Goal: Task Accomplishment & Management: Manage account settings

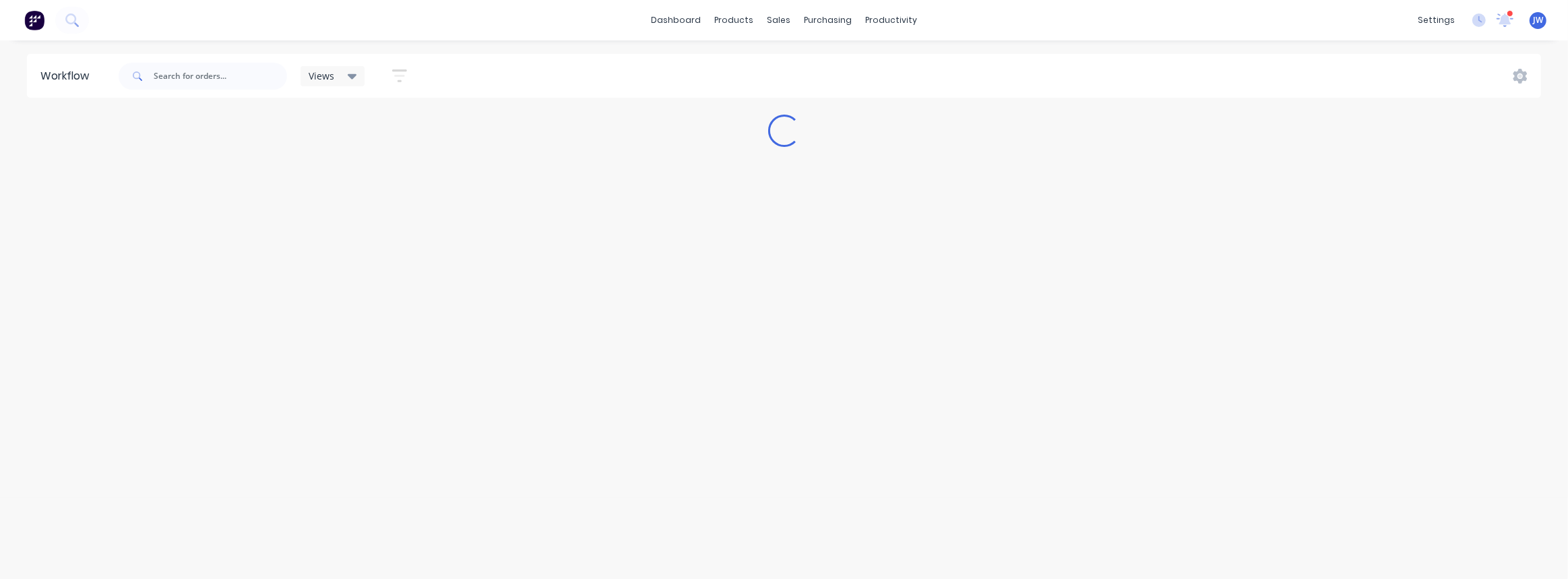
click at [36, 25] on img at bounding box center [35, 21] width 21 height 21
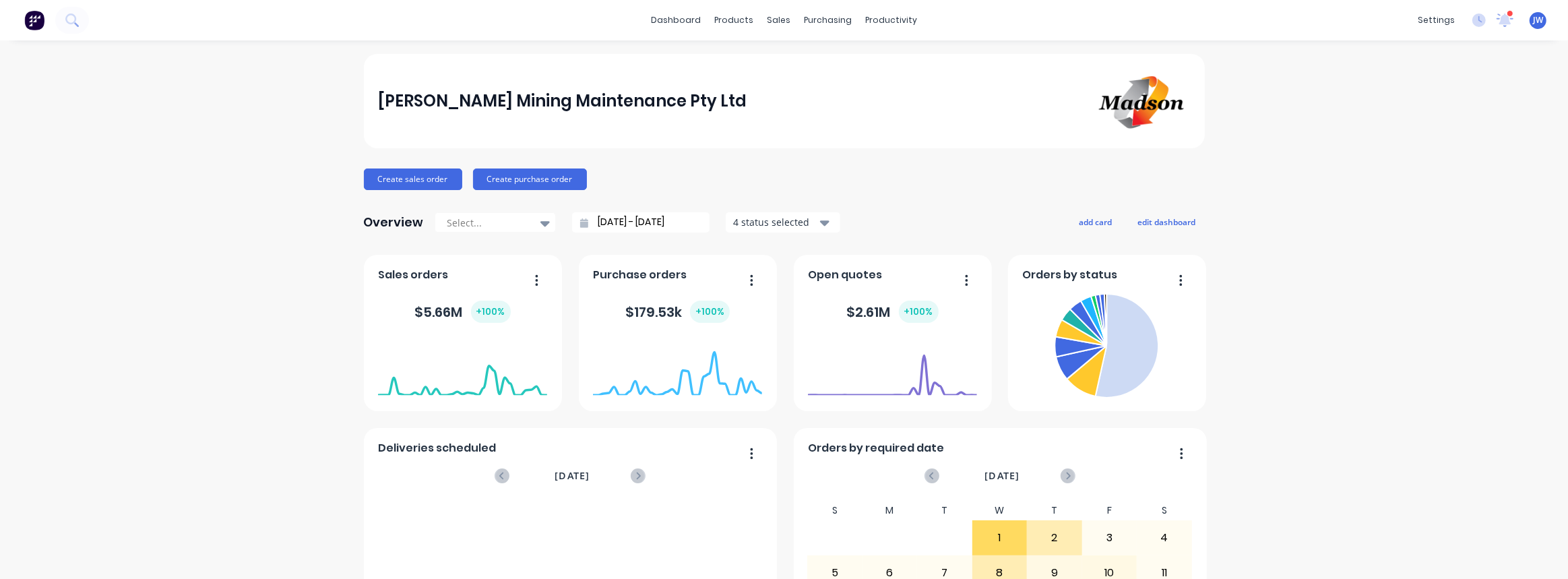
click at [1533, 25] on span "JW" at bounding box center [1538, 20] width 10 height 12
click at [31, 15] on img at bounding box center [35, 21] width 21 height 21
click at [1533, 23] on span "JW" at bounding box center [1538, 20] width 10 height 12
click at [1435, 12] on div "settings" at bounding box center [1437, 21] width 51 height 21
click at [1338, 96] on link "Team" at bounding box center [1364, 92] width 179 height 27
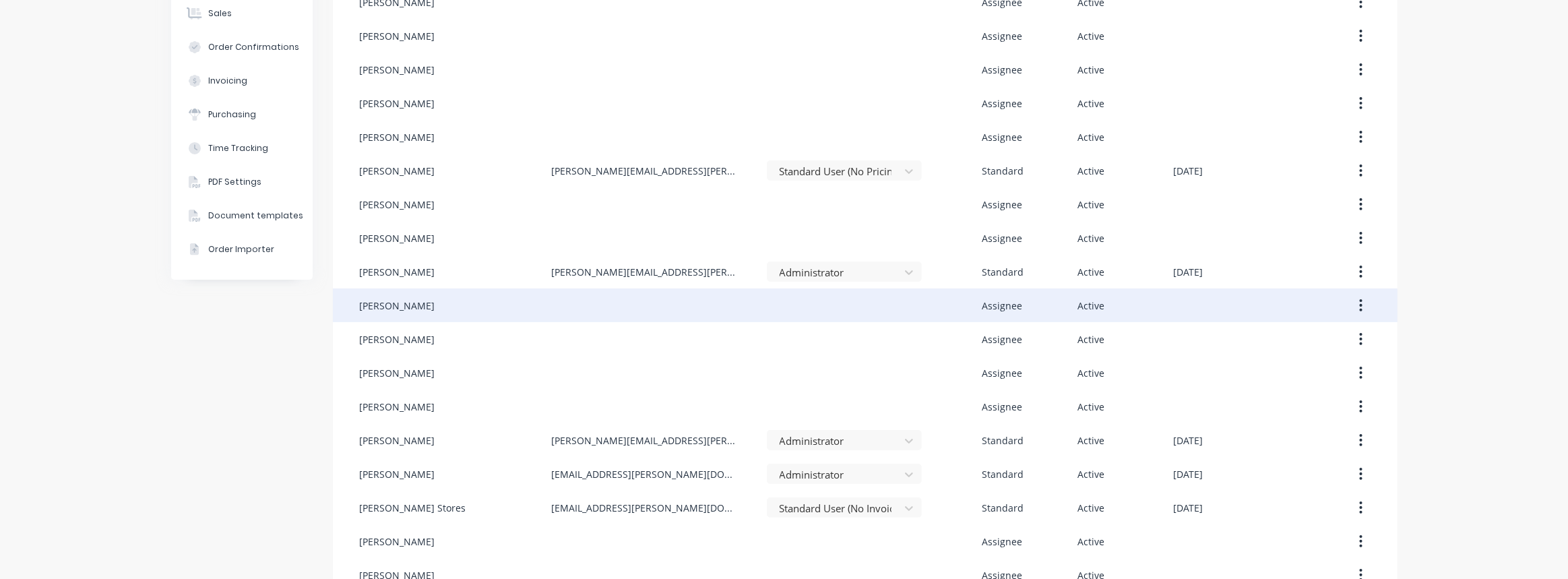
scroll to position [146, 0]
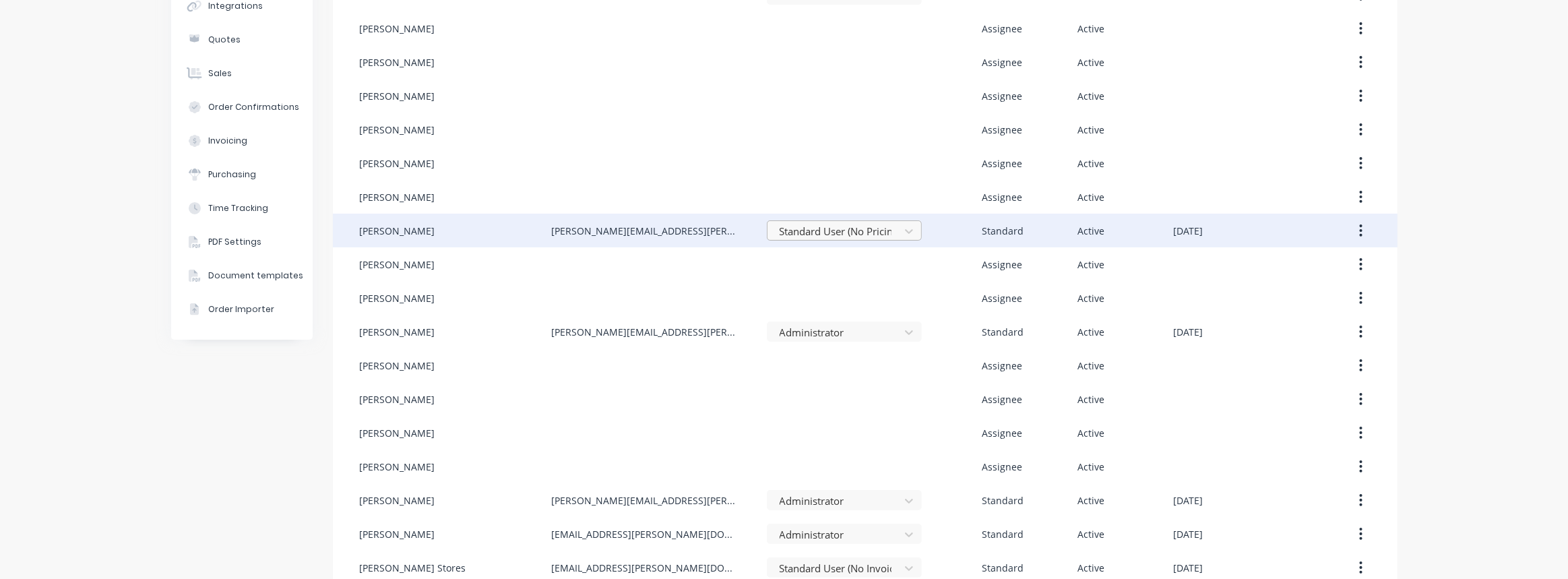
click at [889, 237] on div "Standard User (No Pricing)" at bounding box center [835, 231] width 123 height 21
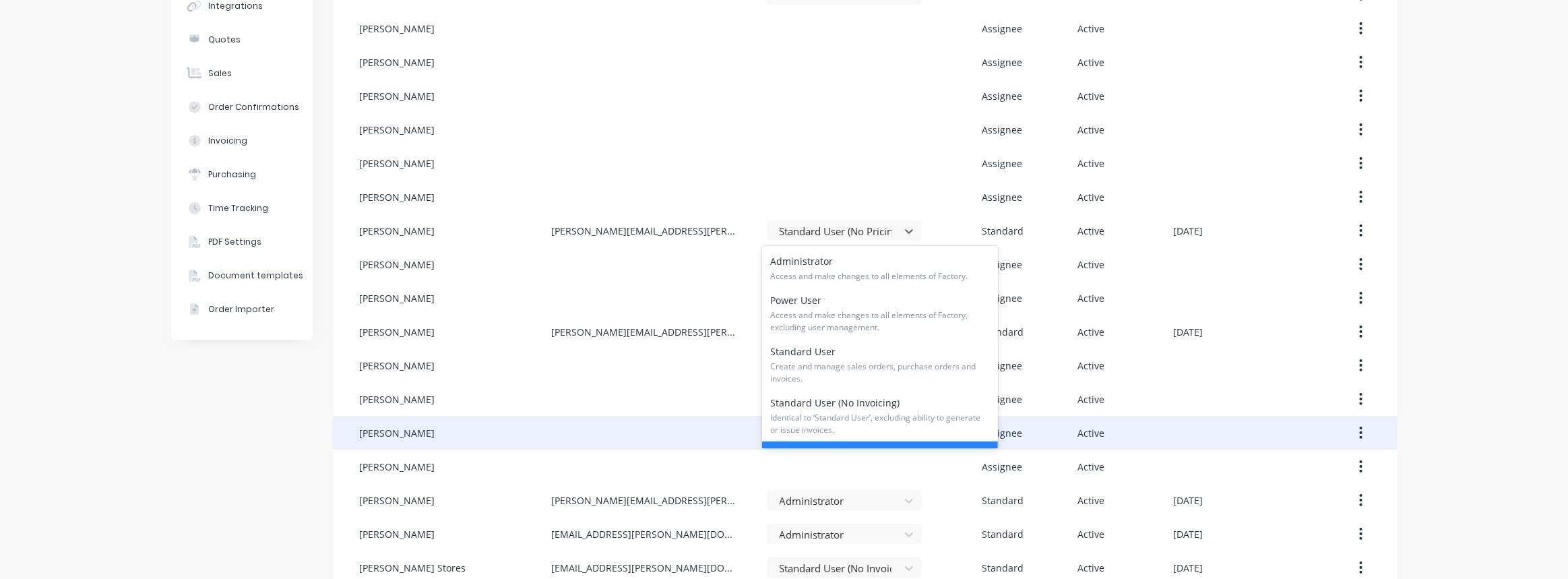
click at [717, 418] on div at bounding box center [659, 433] width 216 height 34
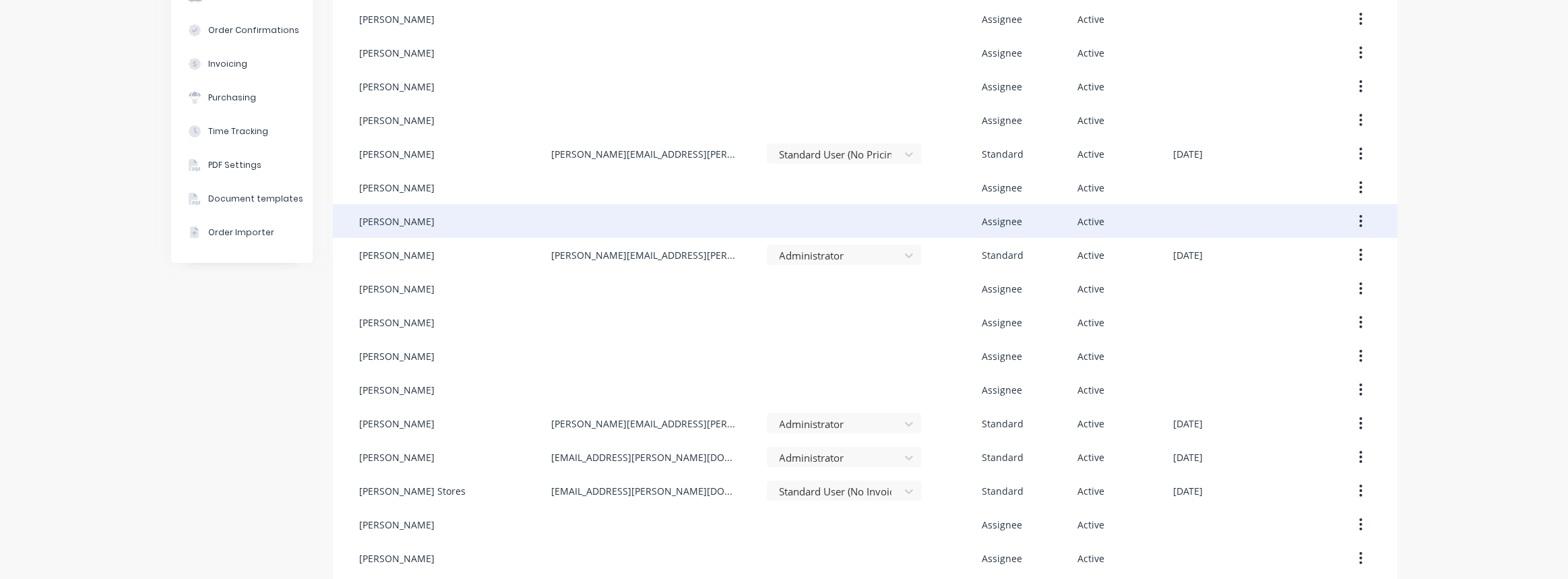
scroll to position [207, 0]
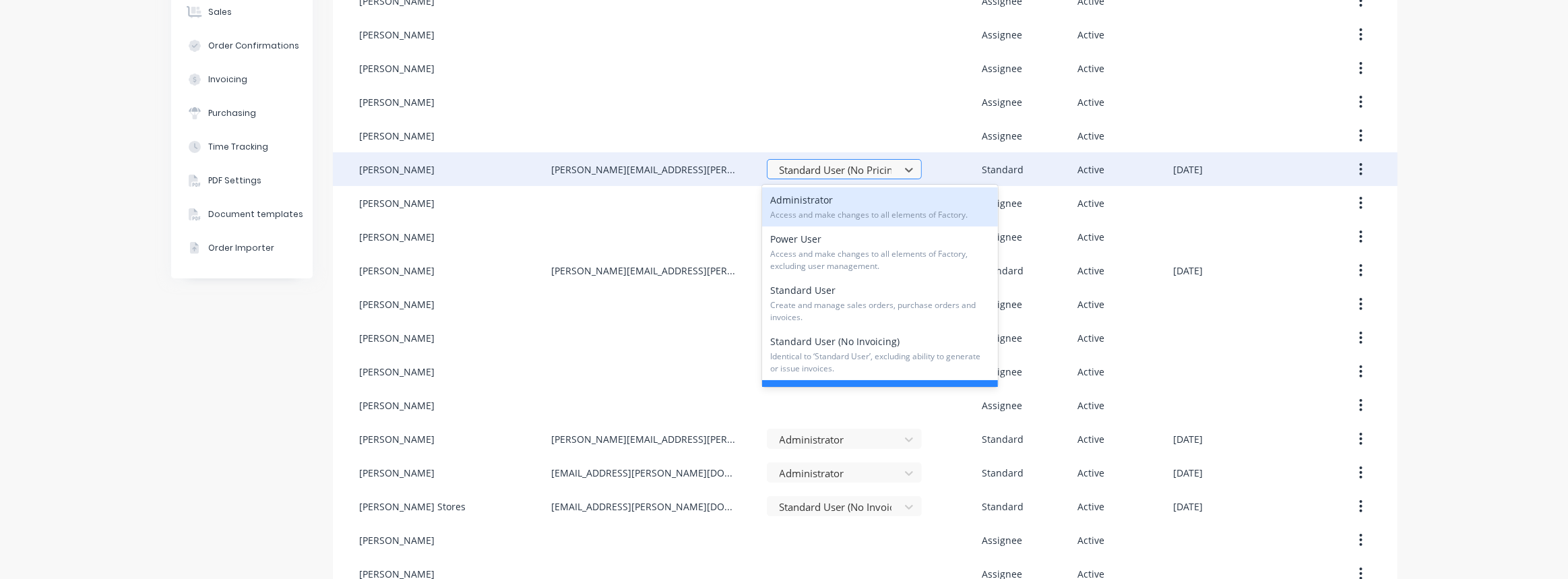
click at [846, 171] on div at bounding box center [835, 169] width 115 height 17
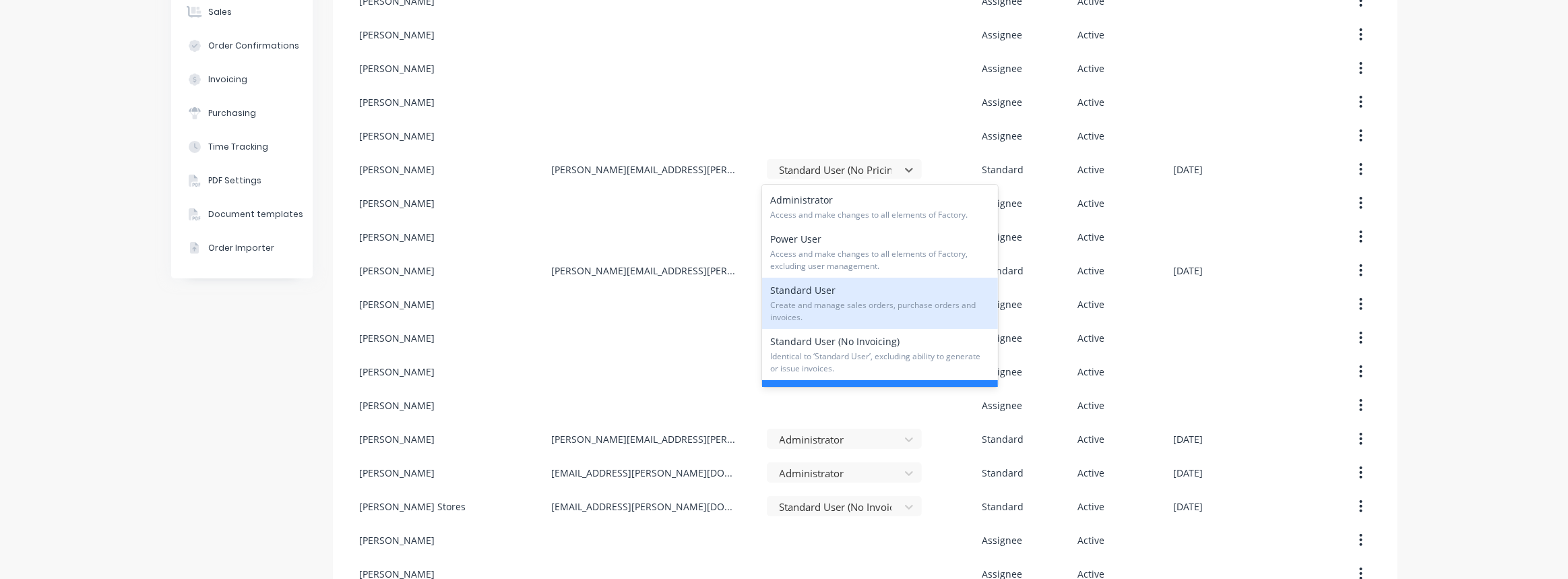
click at [177, 377] on div "Company Team Integrations Quotes Sales Order Confirmations Invoicing Purchasing…" at bounding box center [241, 421] width 142 height 1148
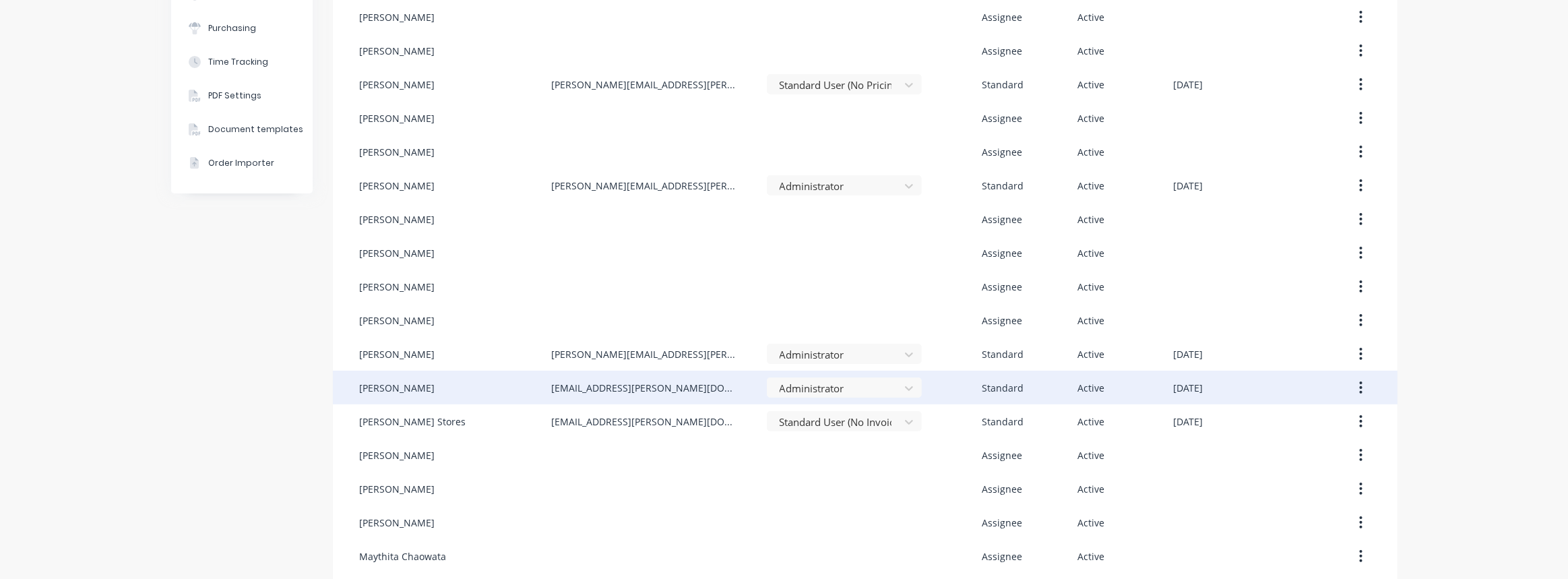
scroll to position [306, 0]
